Goal: Find specific page/section: Find specific page/section

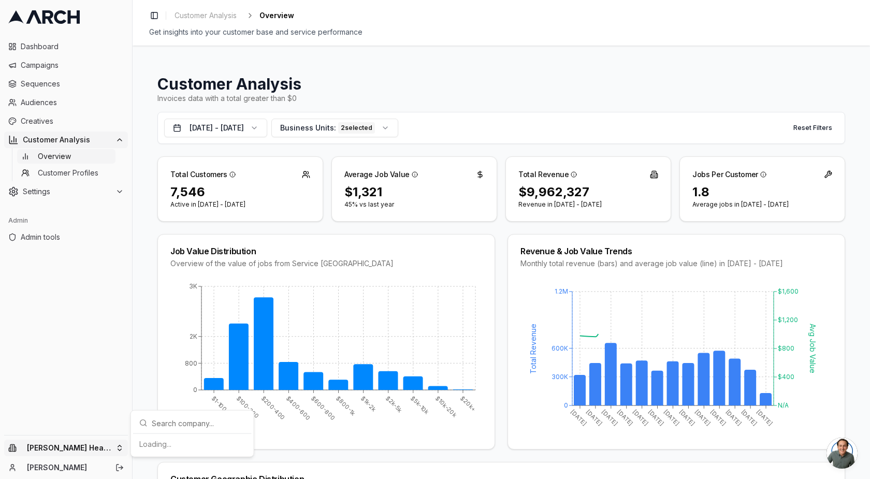
click at [87, 450] on html "Dashboard Campaigns Sequences Audiences Creatives Customer Analysis Overview Cu…" at bounding box center [435, 239] width 870 height 479
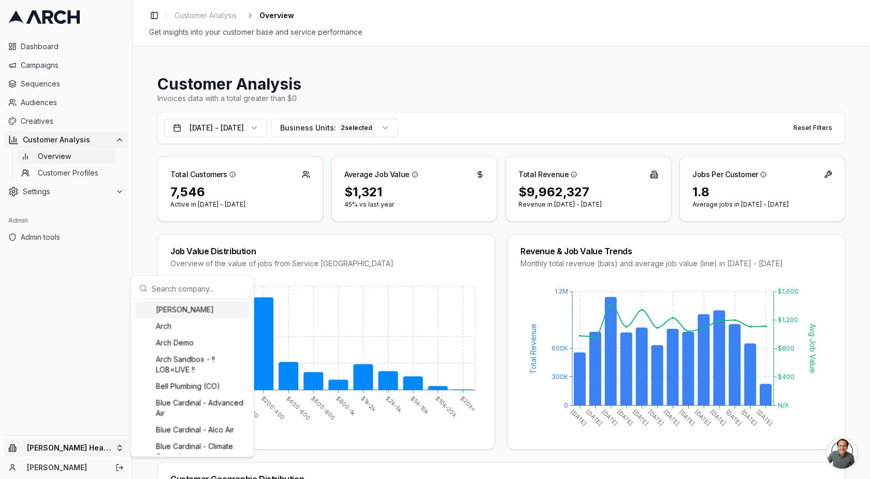
click at [176, 282] on input "text" at bounding box center [199, 288] width 94 height 21
click at [41, 348] on html "Dashboard Campaigns Sequences Audiences Creatives Customer Analysis Overview Cu…" at bounding box center [435, 239] width 870 height 479
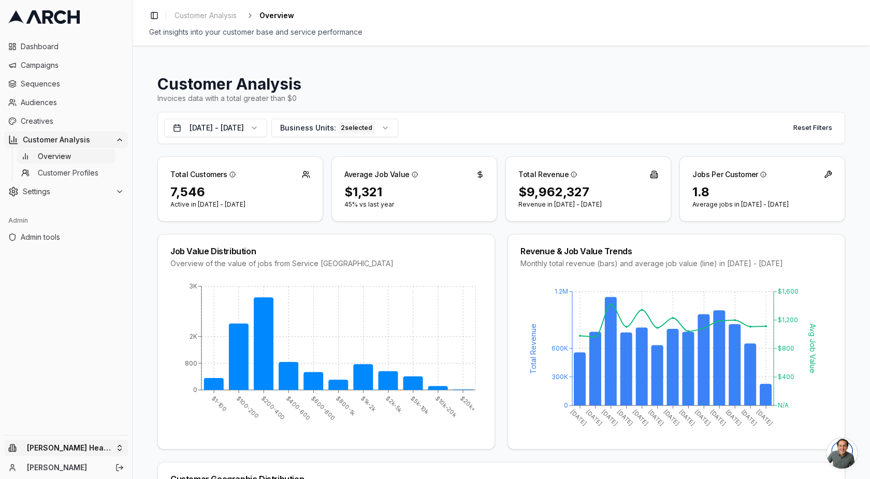
click at [84, 448] on html "Dashboard Campaigns Sequences Audiences Creatives Customer Analysis Overview Cu…" at bounding box center [435, 239] width 870 height 479
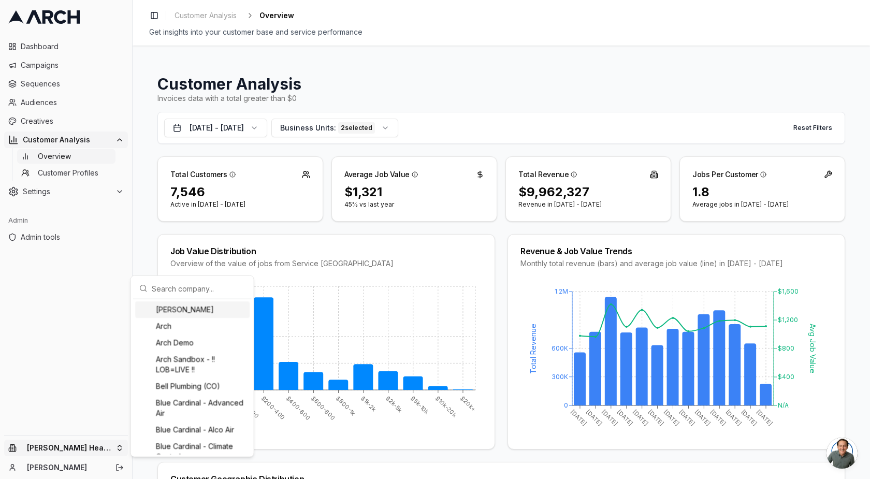
click at [170, 283] on input "text" at bounding box center [199, 288] width 94 height 21
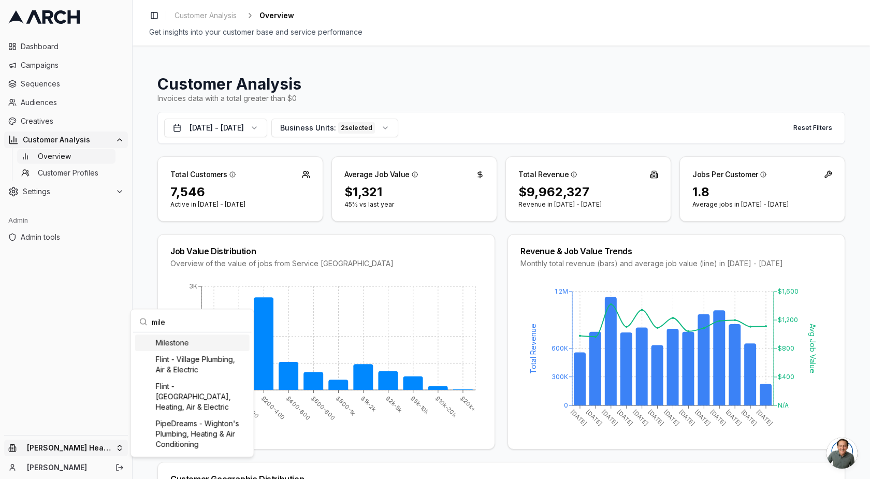
type input "mile"
click at [182, 339] on div "Milestone" at bounding box center [192, 342] width 114 height 17
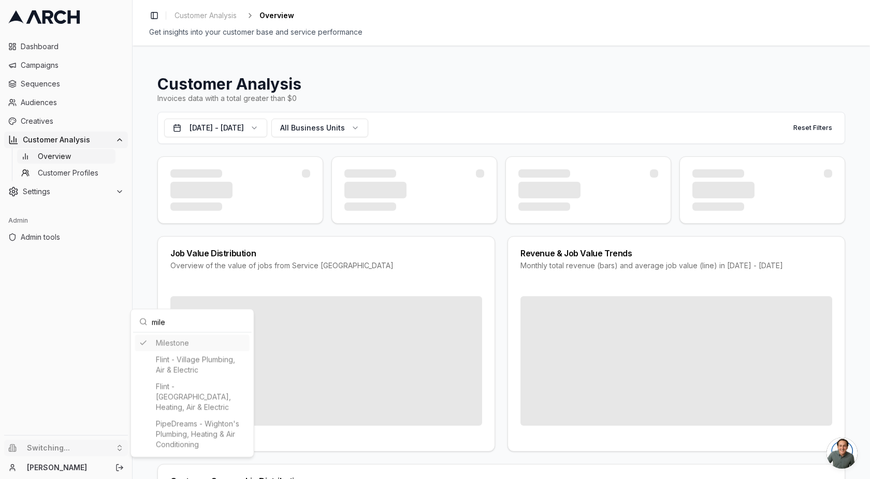
click at [72, 344] on html "Dashboard Campaigns Sequences Audiences Creatives Customer Analysis Overview Cu…" at bounding box center [435, 239] width 870 height 479
